Goal: Transaction & Acquisition: Purchase product/service

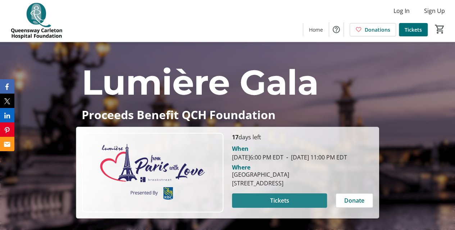
click at [290, 207] on span at bounding box center [279, 200] width 95 height 17
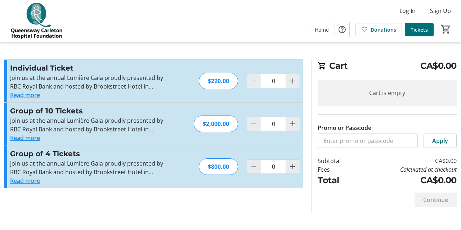
click at [36, 139] on button "Read more" at bounding box center [25, 138] width 30 height 9
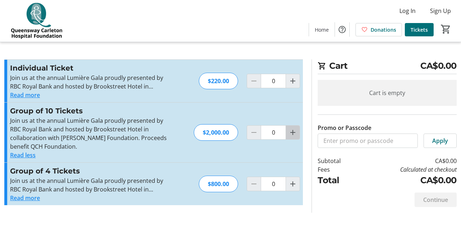
click at [292, 132] on mat-icon "Increment by one" at bounding box center [292, 132] width 9 height 9
type input "1"
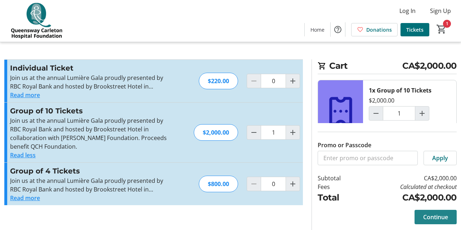
click at [429, 213] on span "Continue" at bounding box center [435, 217] width 25 height 9
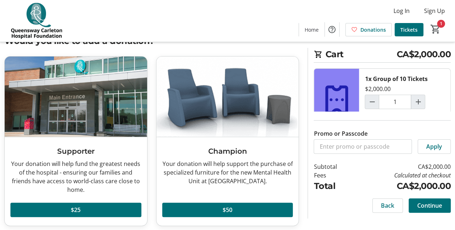
scroll to position [36, 0]
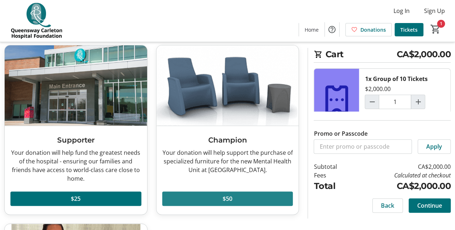
click at [228, 196] on span "$50" at bounding box center [228, 198] width 10 height 9
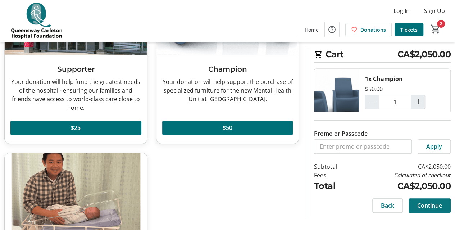
scroll to position [72, 0]
